Goal: Find specific page/section: Find specific page/section

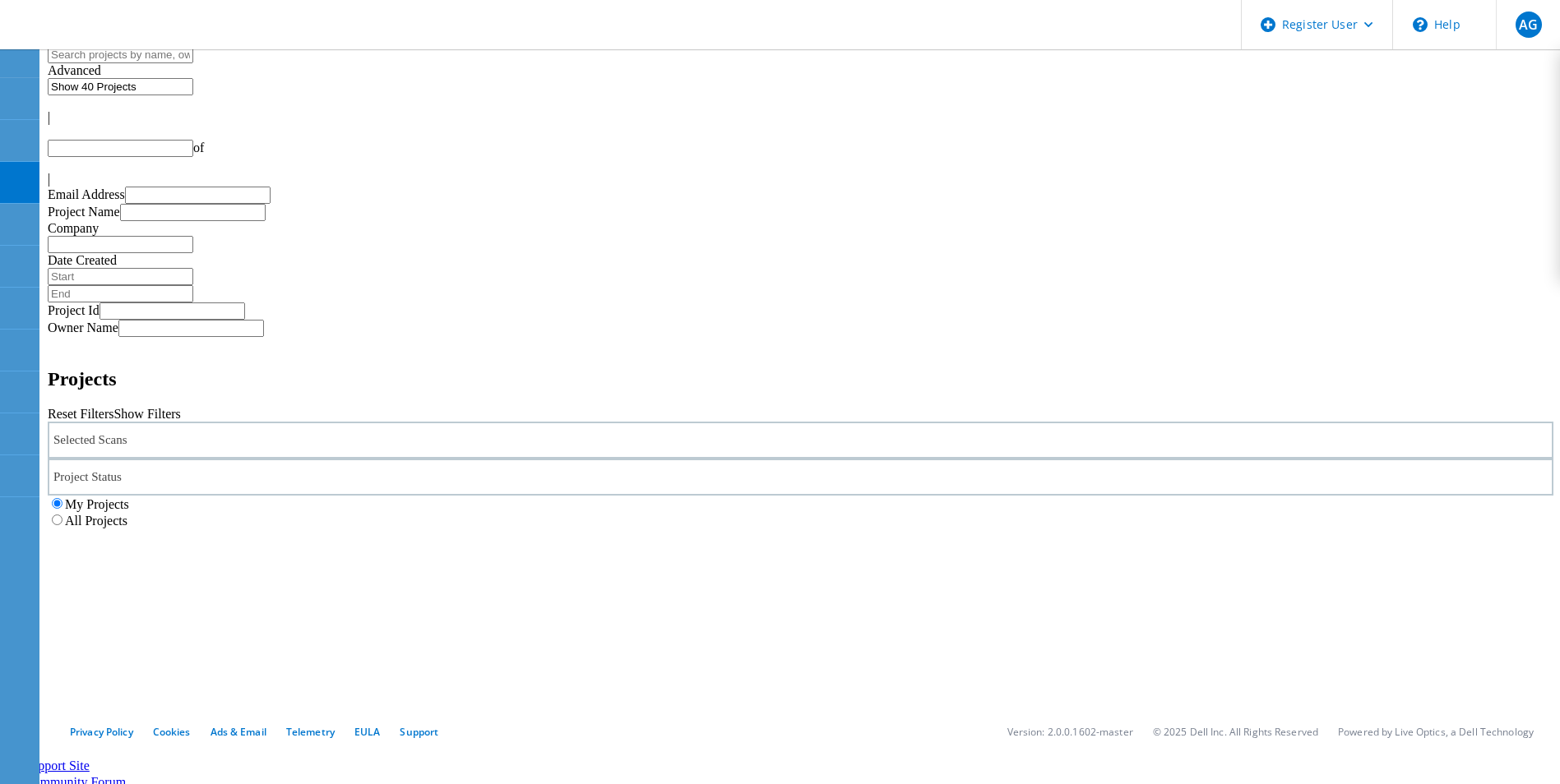
type input "1"
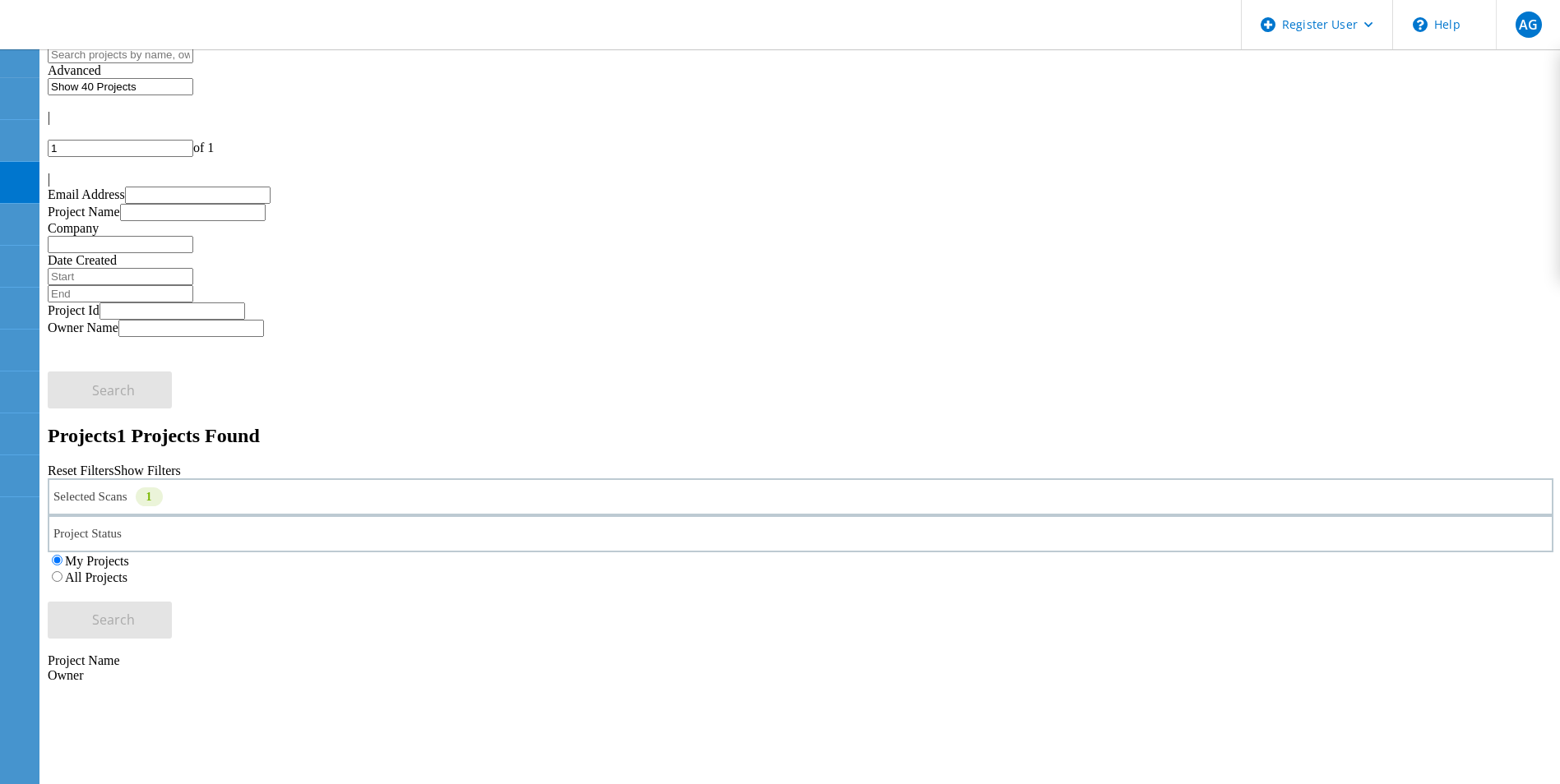
click at [349, 478] on div "Selected Scans 1" at bounding box center [800, 497] width 1505 height 37
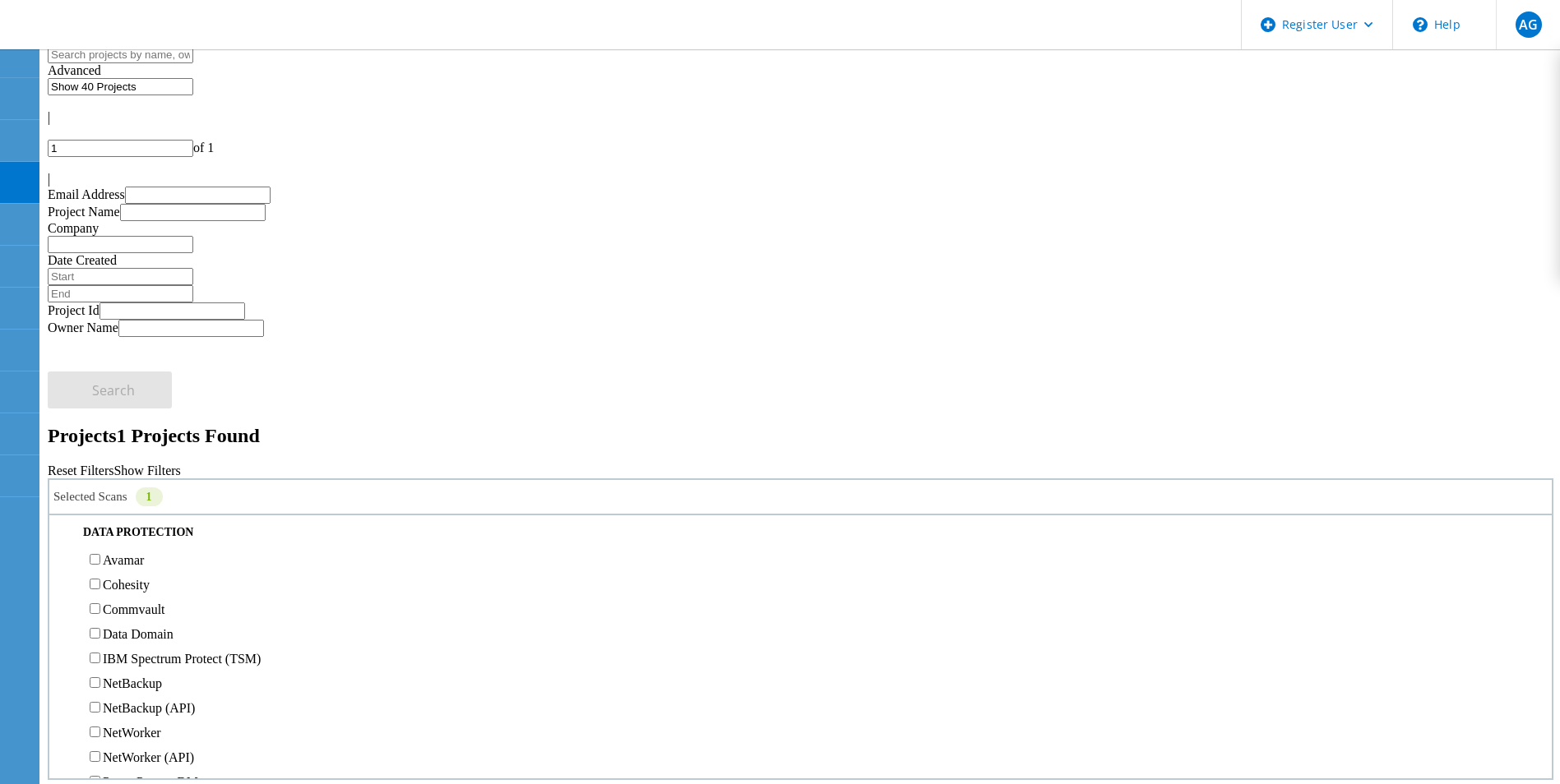
scroll to position [657, 0]
click at [145, 370] on label "NetApp" at bounding box center [124, 377] width 42 height 14
click at [100, 371] on input "NetApp" at bounding box center [95, 376] width 11 height 11
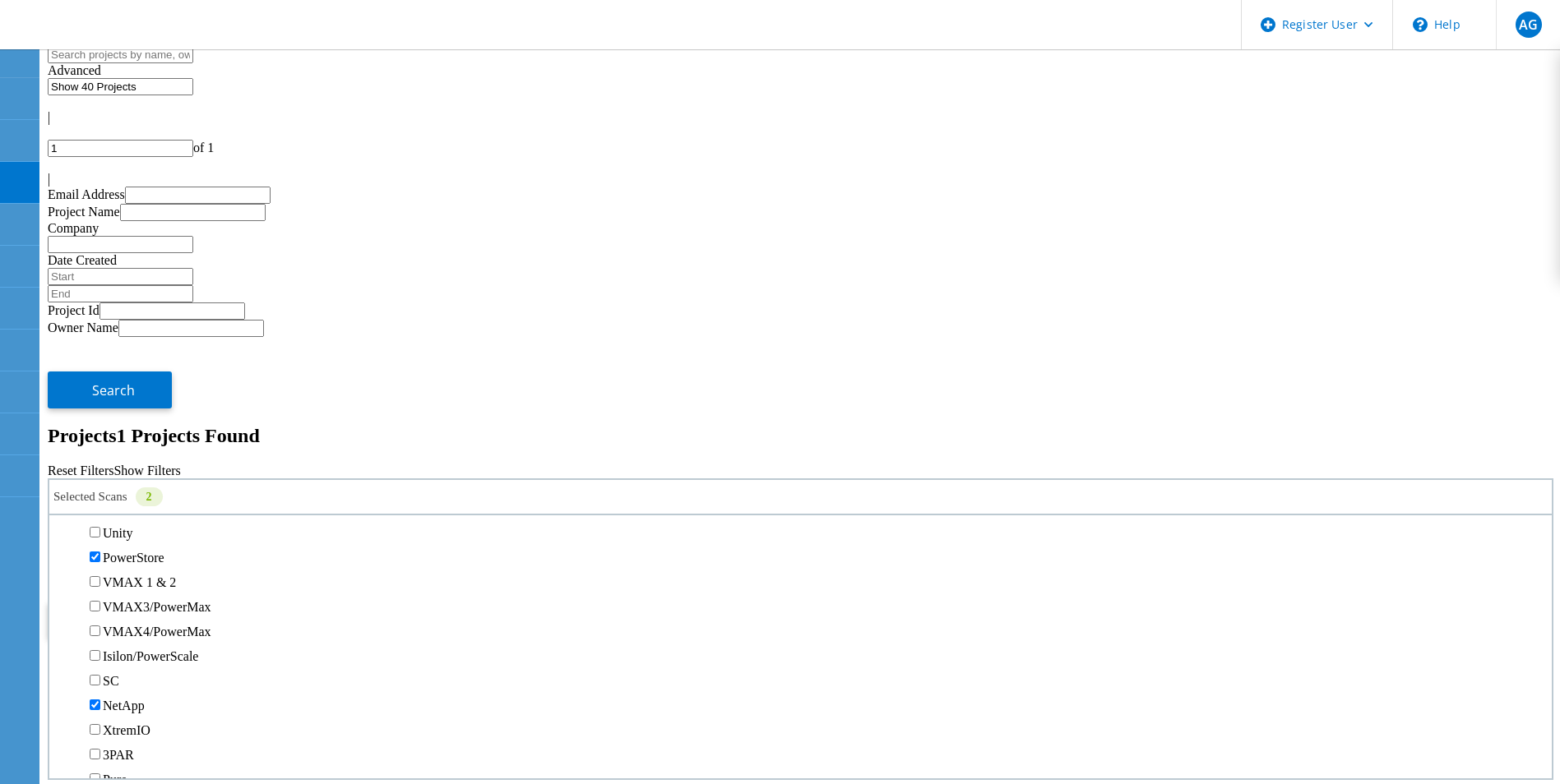
click at [137, 551] on label "PowerStore" at bounding box center [134, 558] width 62 height 14
click at [100, 551] on input "PowerStore" at bounding box center [95, 557] width 11 height 11
click at [128, 570] on label "All Projects" at bounding box center [96, 577] width 63 height 14
click at [63, 571] on input "All Projects" at bounding box center [57, 576] width 11 height 11
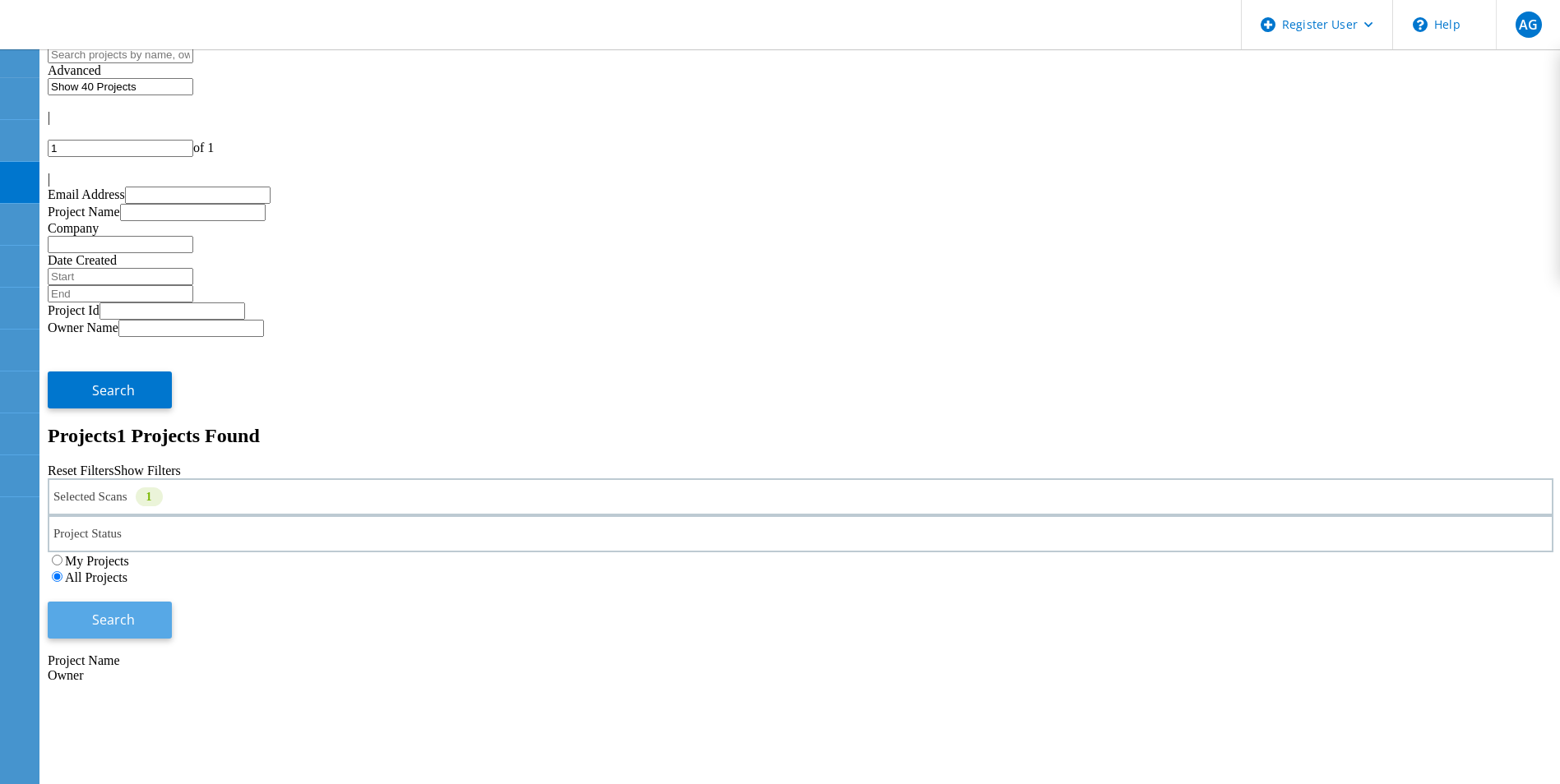
click at [172, 602] on button "Search" at bounding box center [109, 620] width 124 height 37
